Goal: Check status: Check status

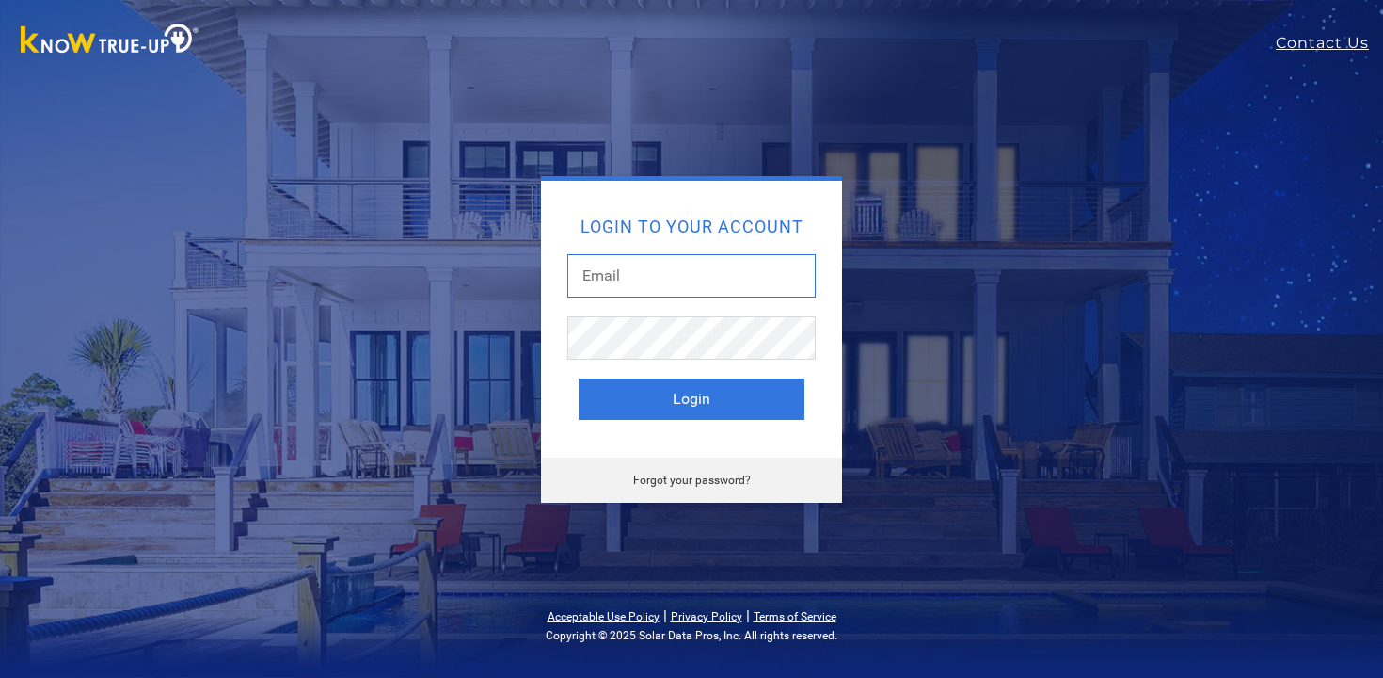
click at [694, 280] on input "text" at bounding box center [691, 275] width 248 height 43
type input "kevin@mylifebridge.org"
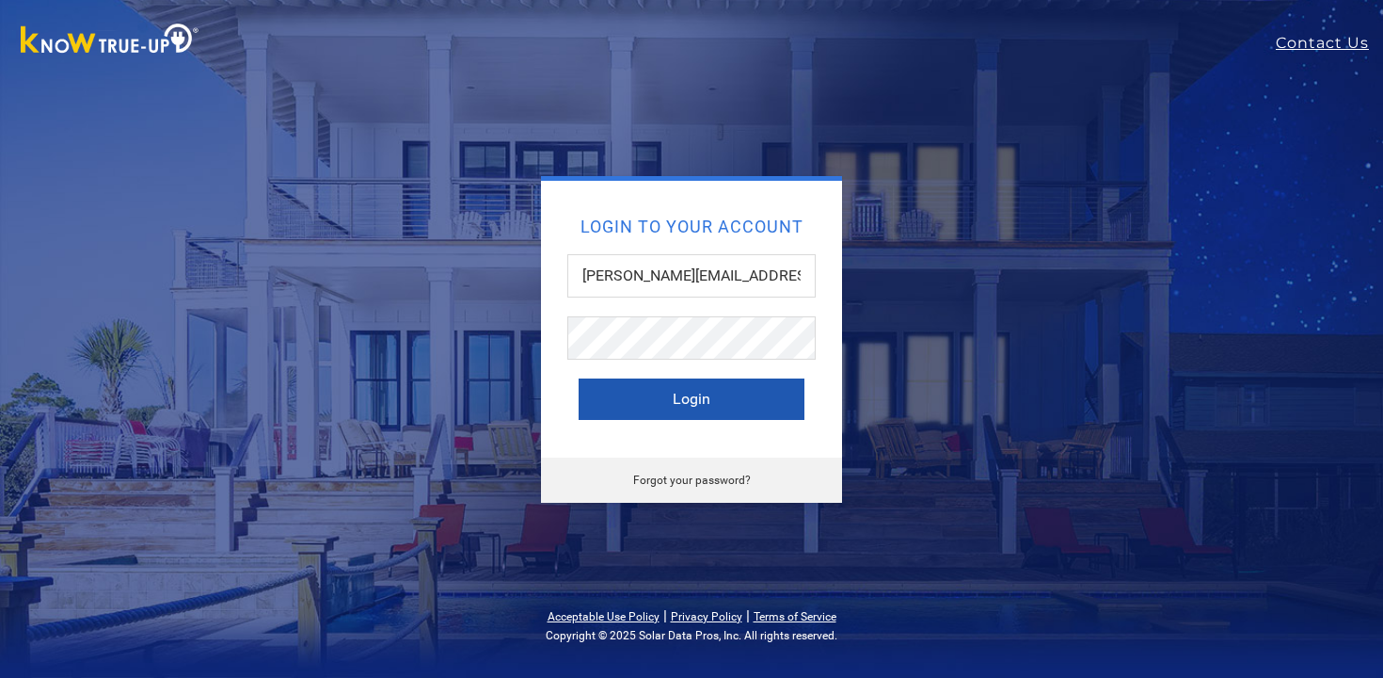
click at [688, 397] on button "Login" at bounding box center [692, 398] width 226 height 41
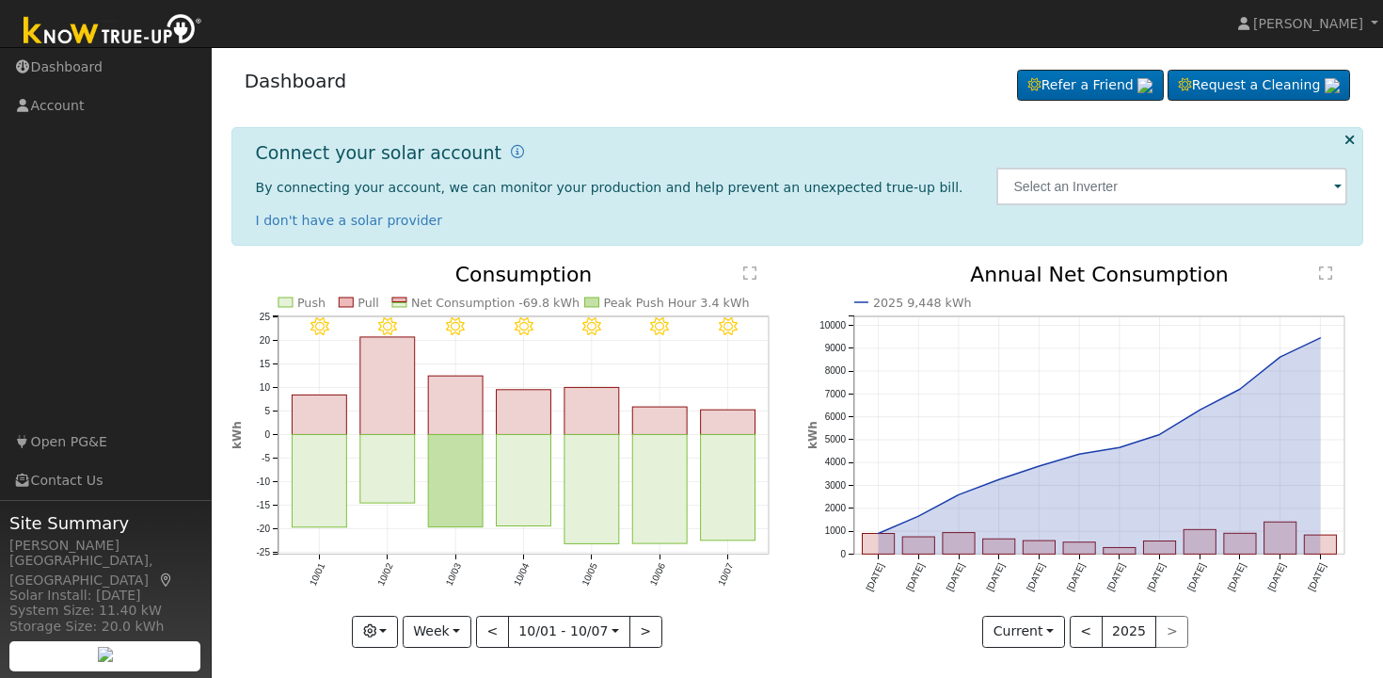
scroll to position [7, 0]
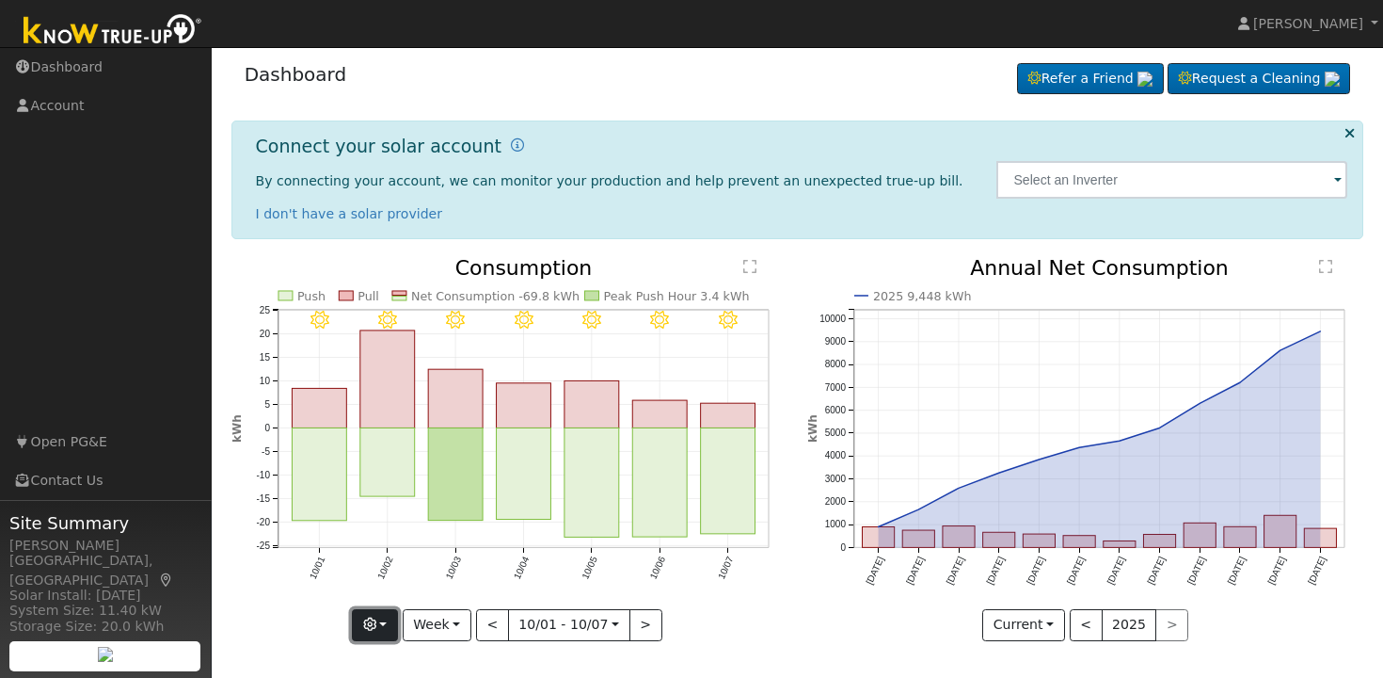
click at [398, 625] on button "button" at bounding box center [375, 625] width 46 height 32
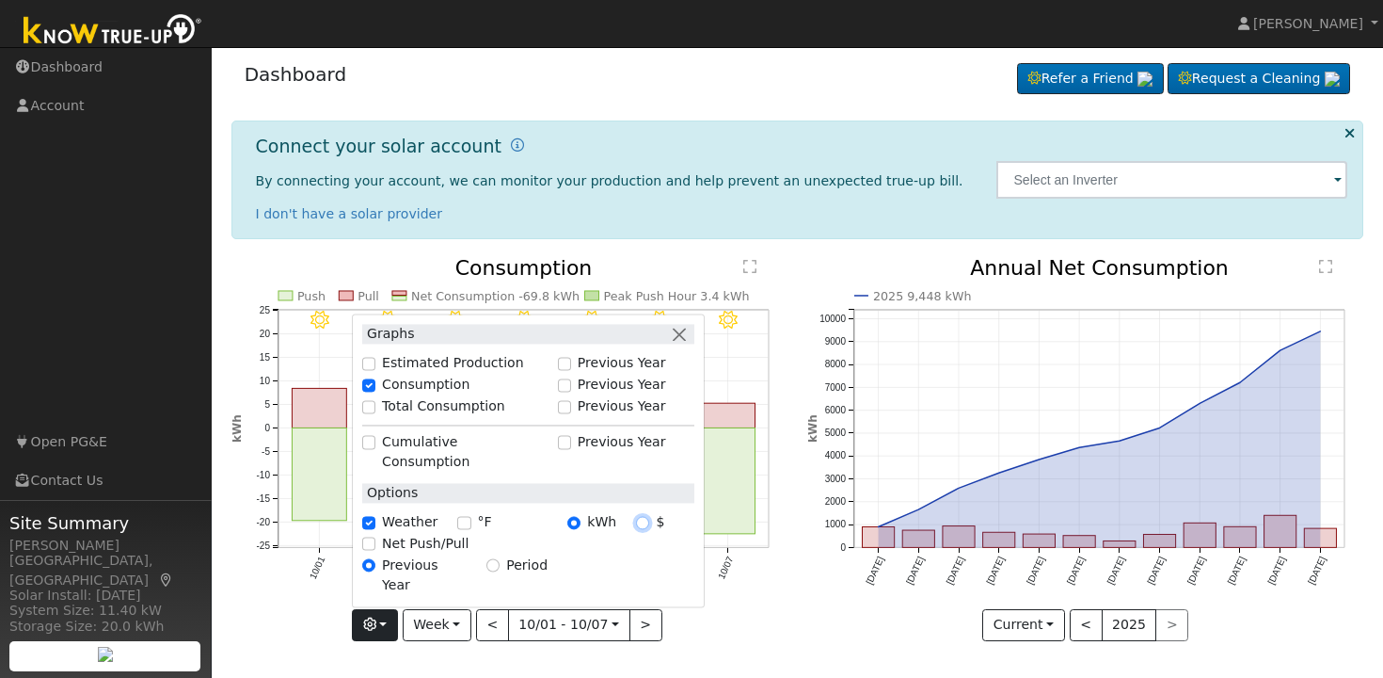
click at [649, 529] on input "$" at bounding box center [642, 522] width 13 height 13
radio input "true"
radio input "false"
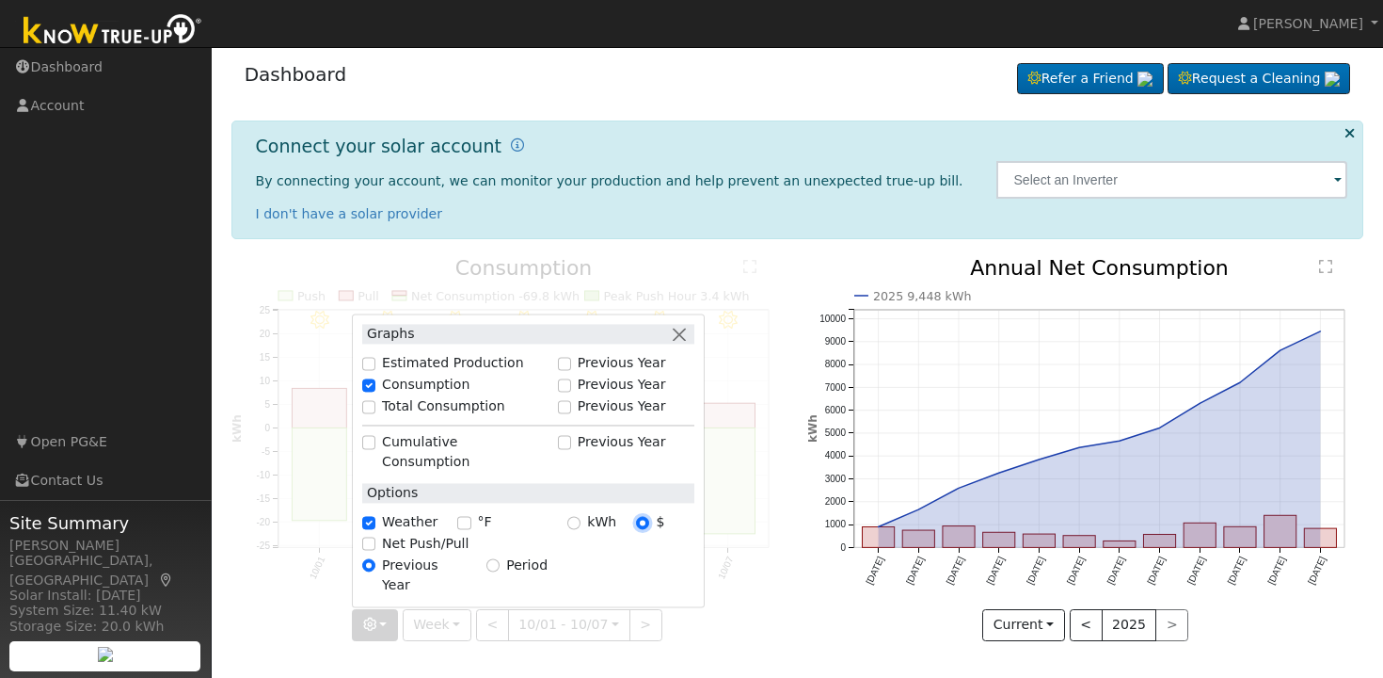
scroll to position [0, 0]
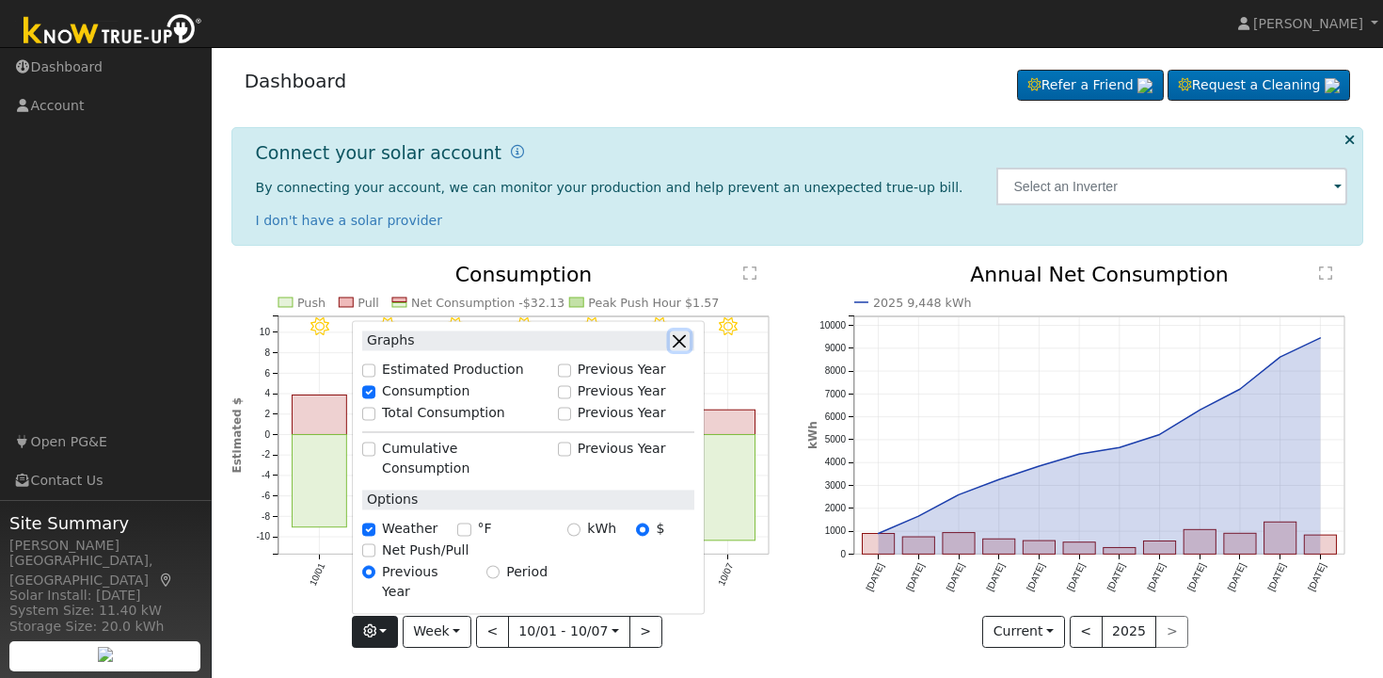
click at [686, 351] on button "button" at bounding box center [680, 341] width 20 height 20
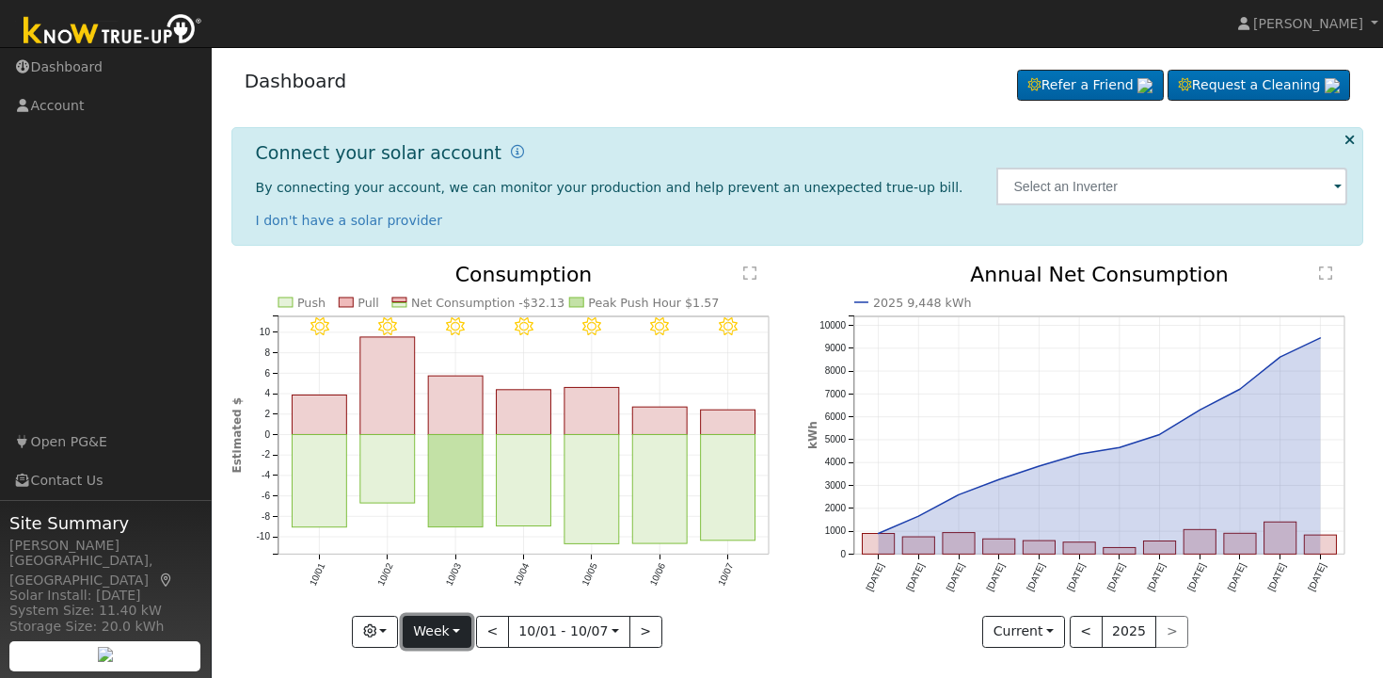
click at [465, 627] on button "Week" at bounding box center [437, 631] width 69 height 32
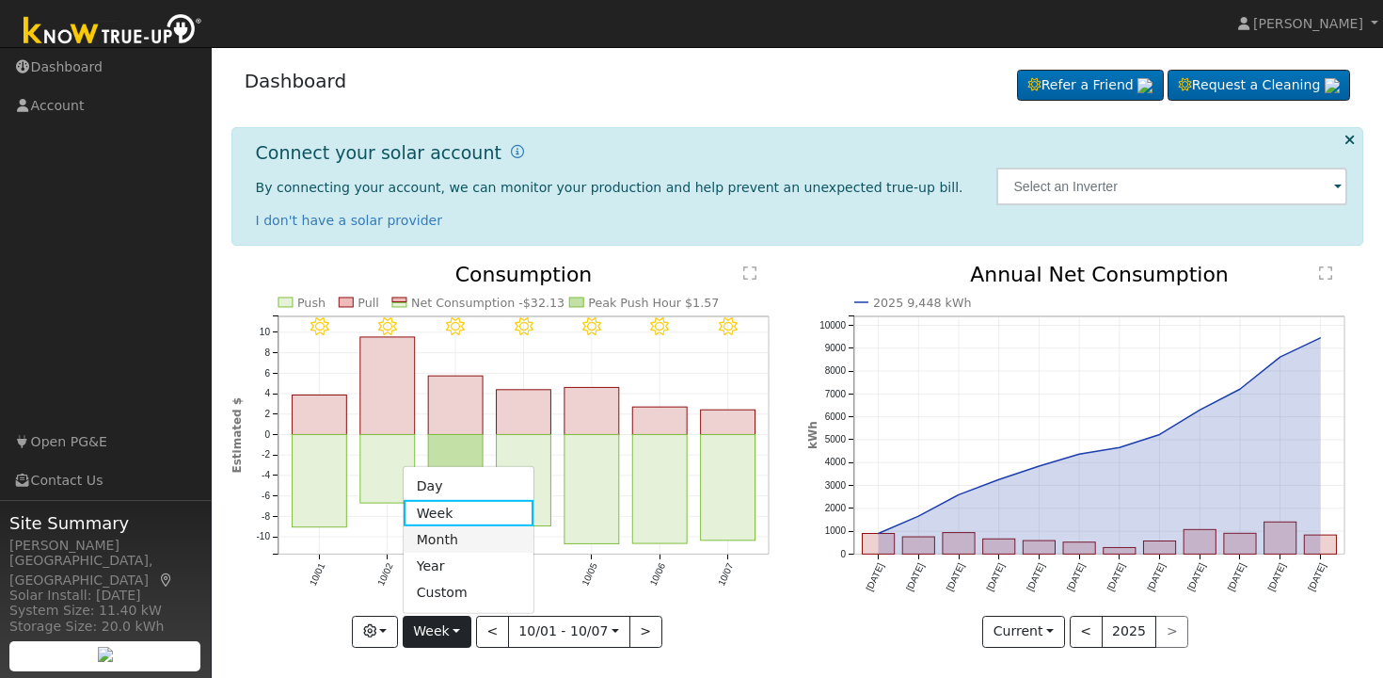
click at [466, 535] on link "Month" at bounding box center [469, 539] width 131 height 26
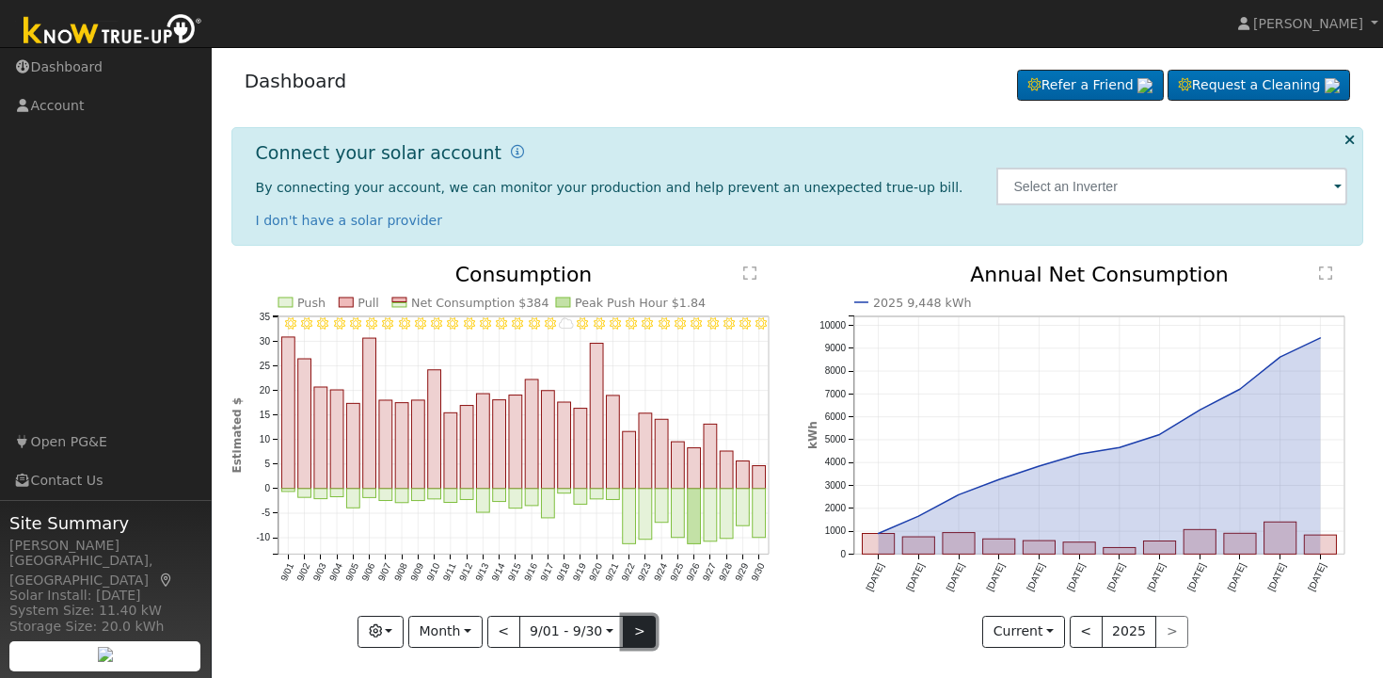
click at [638, 633] on button ">" at bounding box center [639, 631] width 33 height 32
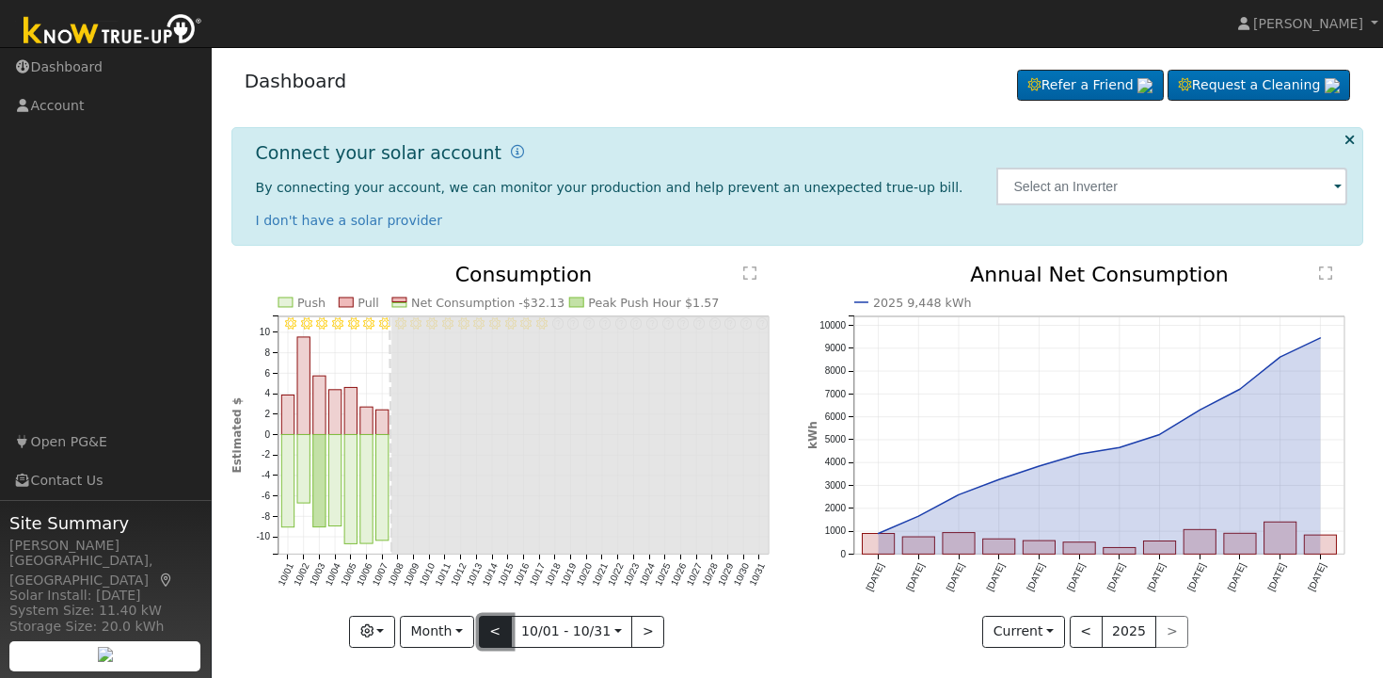
click at [498, 631] on button "<" at bounding box center [495, 631] width 33 height 32
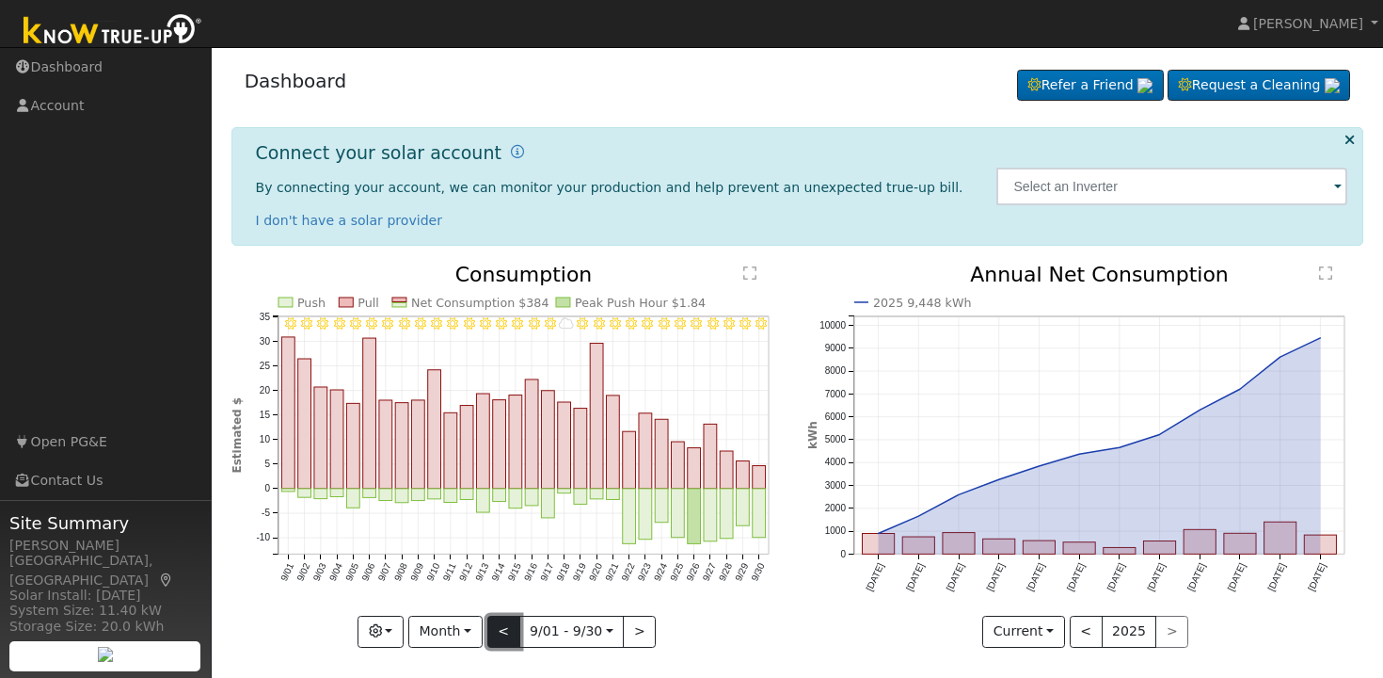
click at [498, 631] on button "<" at bounding box center [503, 631] width 33 height 32
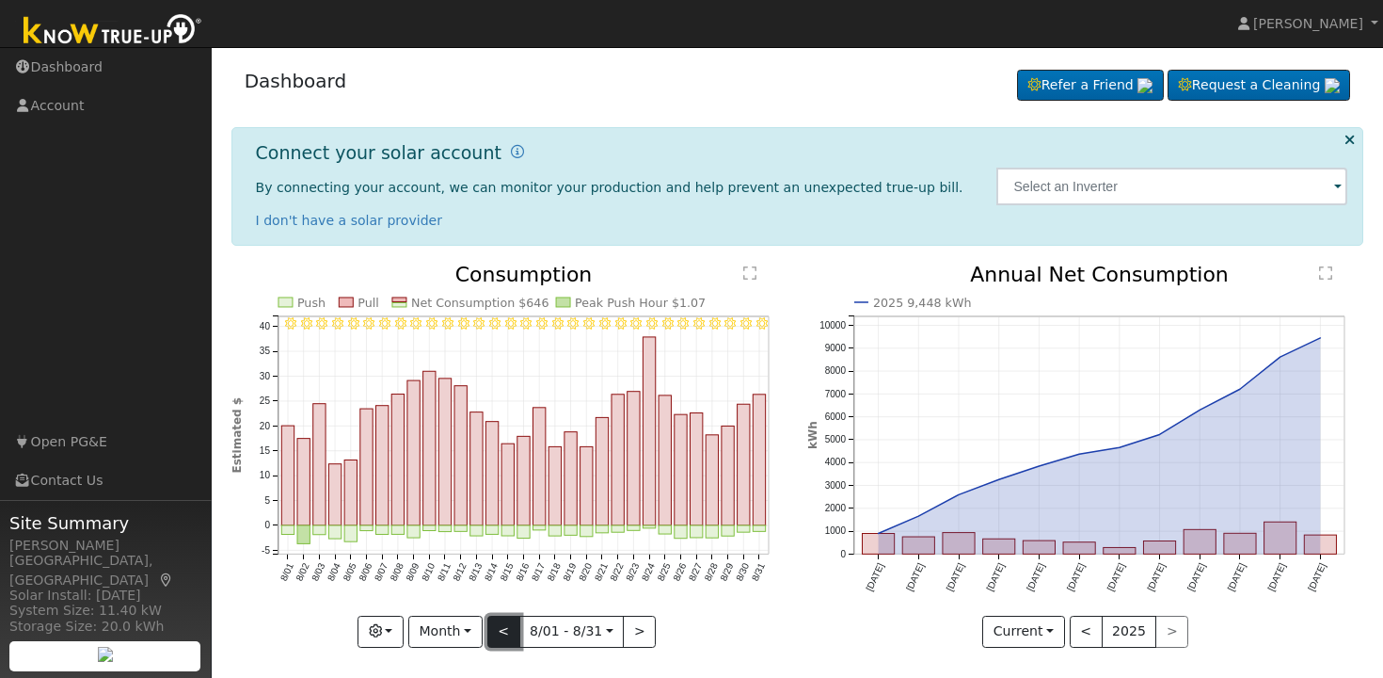
click at [498, 631] on button "<" at bounding box center [503, 631] width 33 height 32
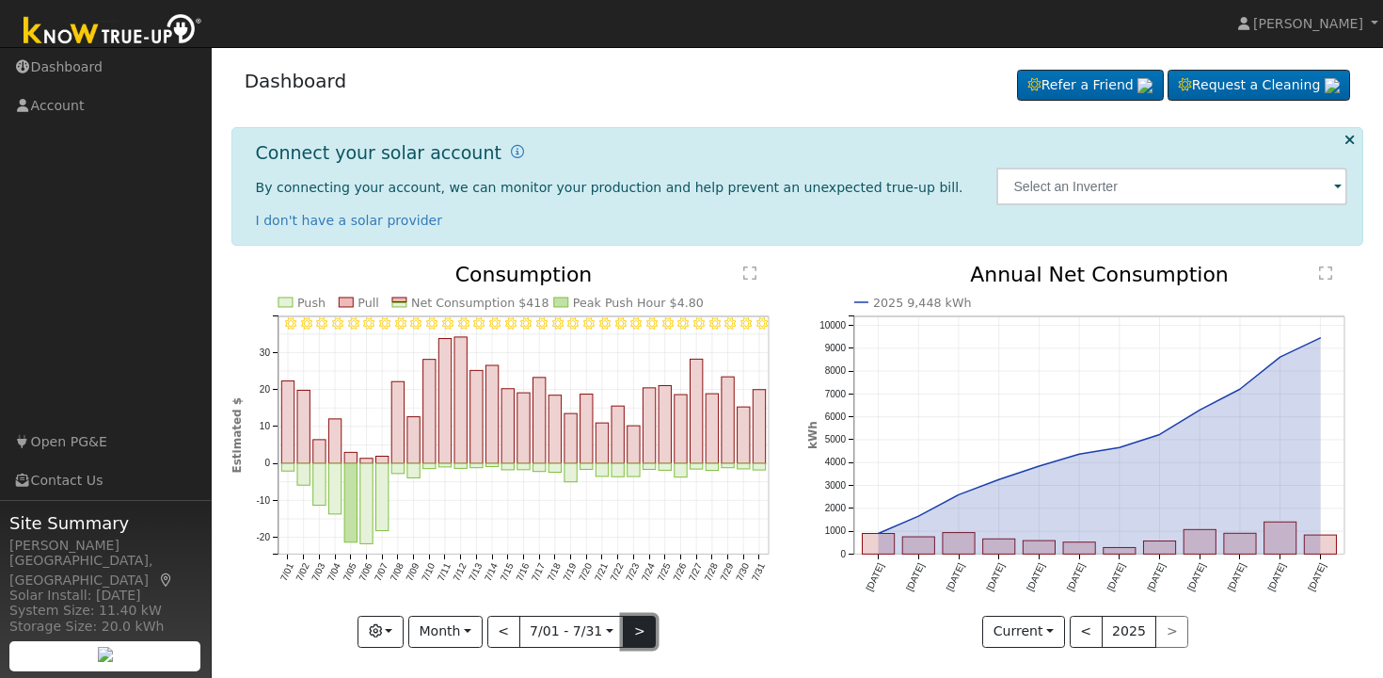
click at [634, 628] on button ">" at bounding box center [639, 631] width 33 height 32
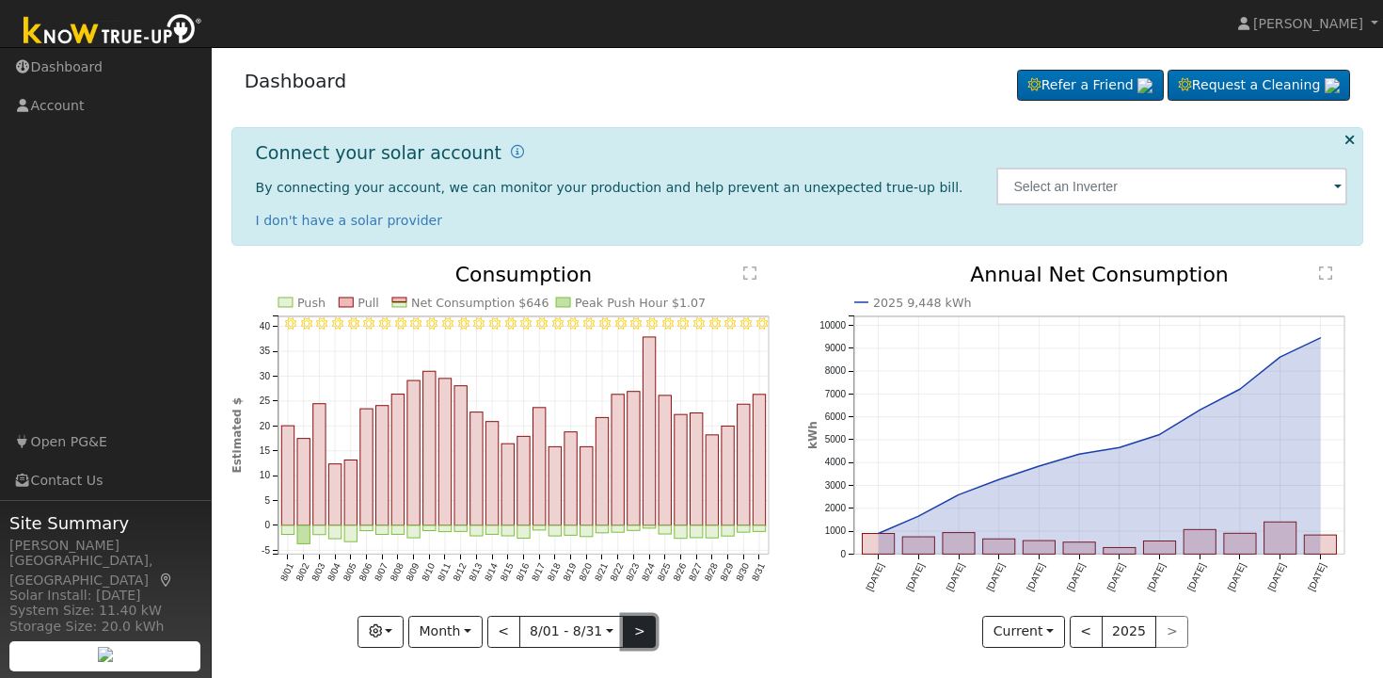
click at [634, 628] on button ">" at bounding box center [639, 631] width 33 height 32
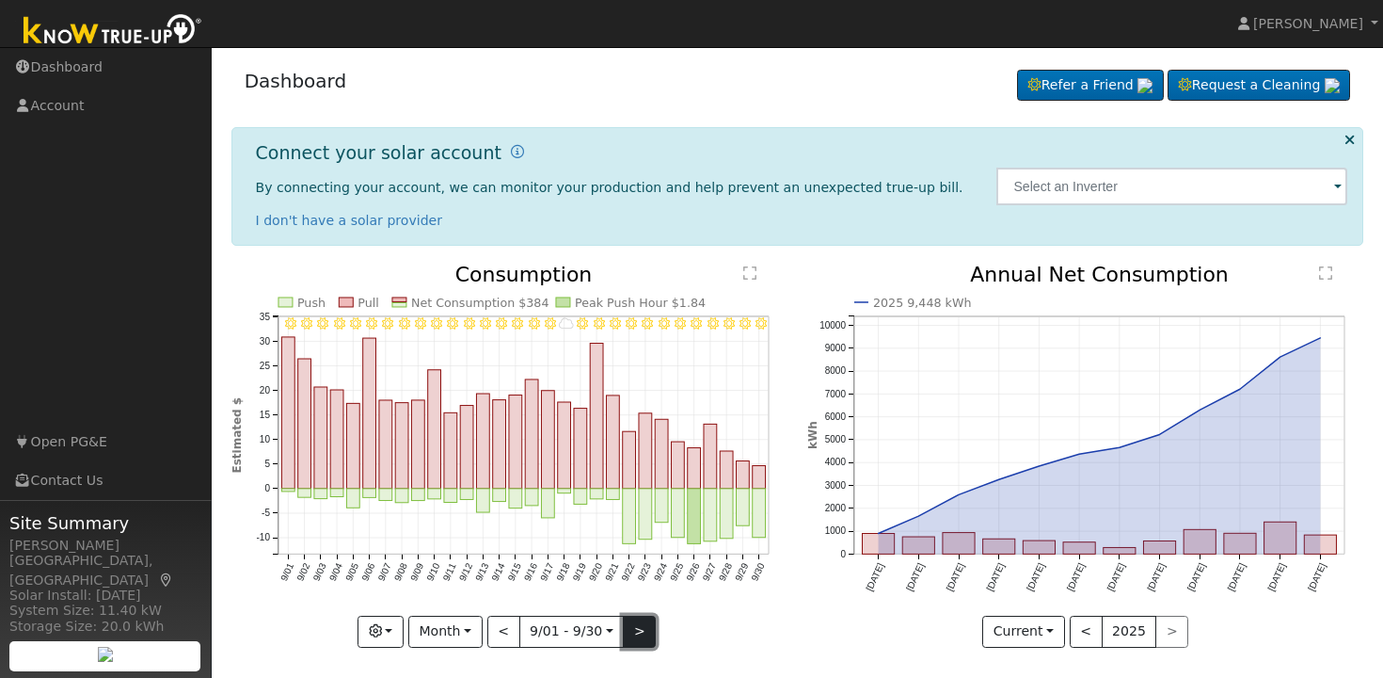
click at [641, 621] on button ">" at bounding box center [639, 631] width 33 height 32
type input "[DATE]"
